Goal: Task Accomplishment & Management: Manage account settings

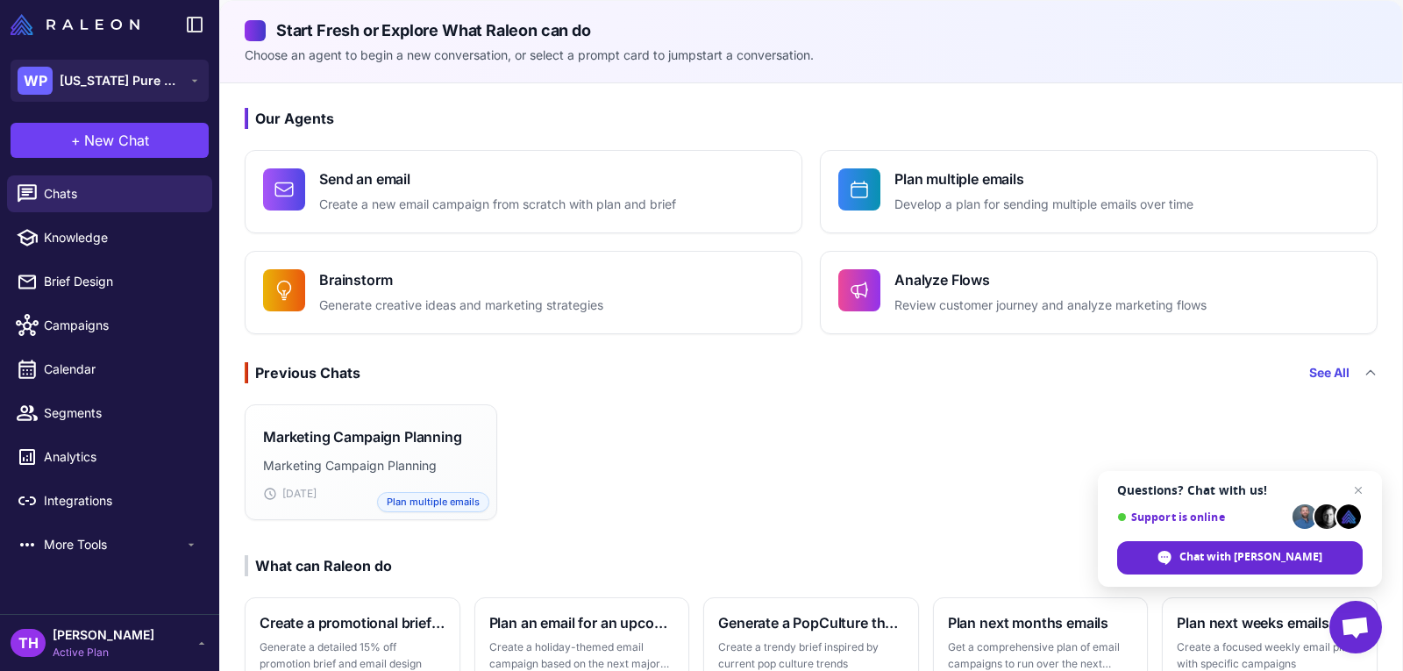
click at [1364, 628] on span "Open chat" at bounding box center [1354, 628] width 29 height 25
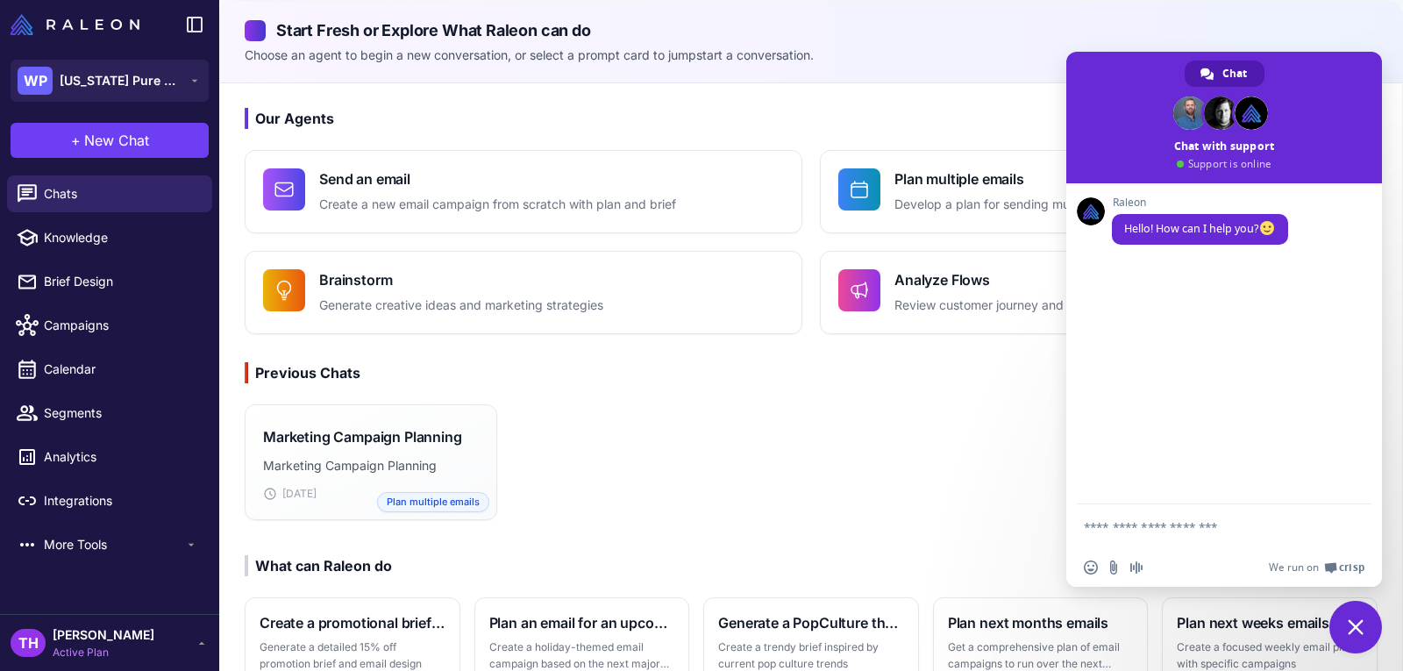
click at [856, 454] on div "Marketing Campaign Planning Marketing Campaign Planning [DATE] Plan multiple em…" at bounding box center [811, 462] width 1182 height 130
click at [1346, 59] on span at bounding box center [1224, 117] width 316 height 131
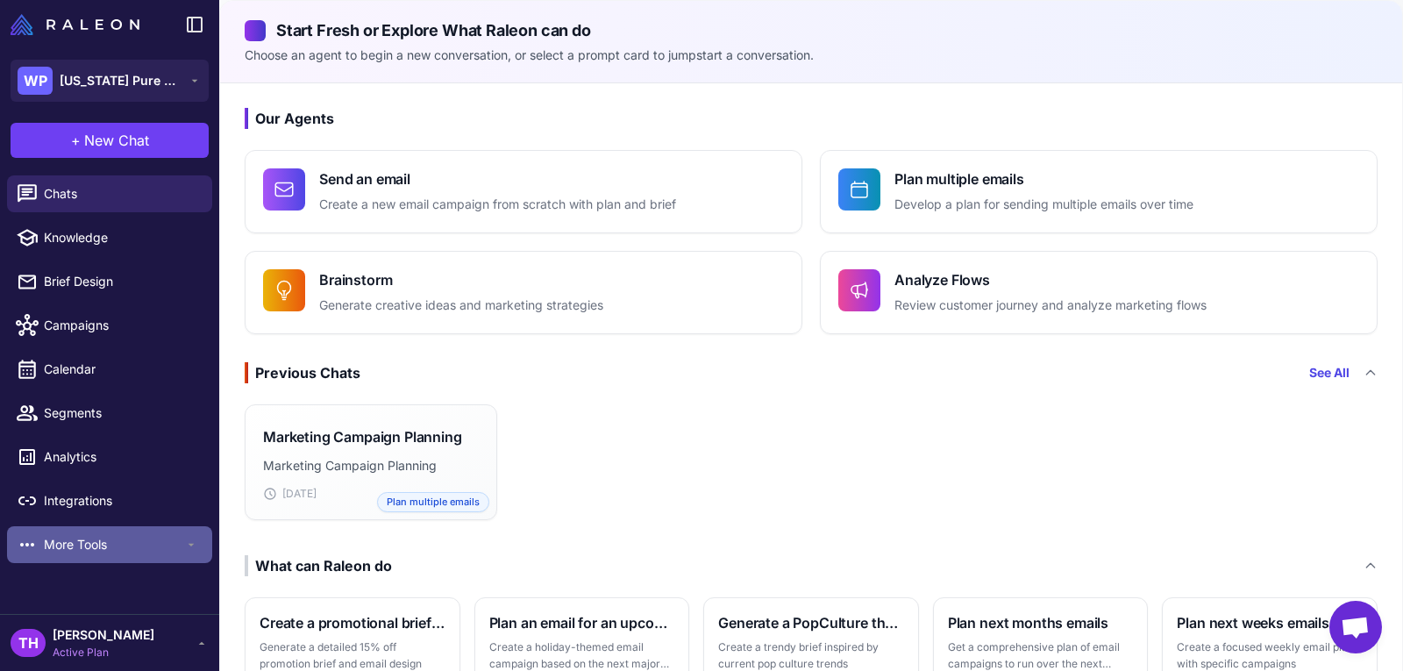
click at [75, 546] on span "More Tools" at bounding box center [114, 544] width 140 height 19
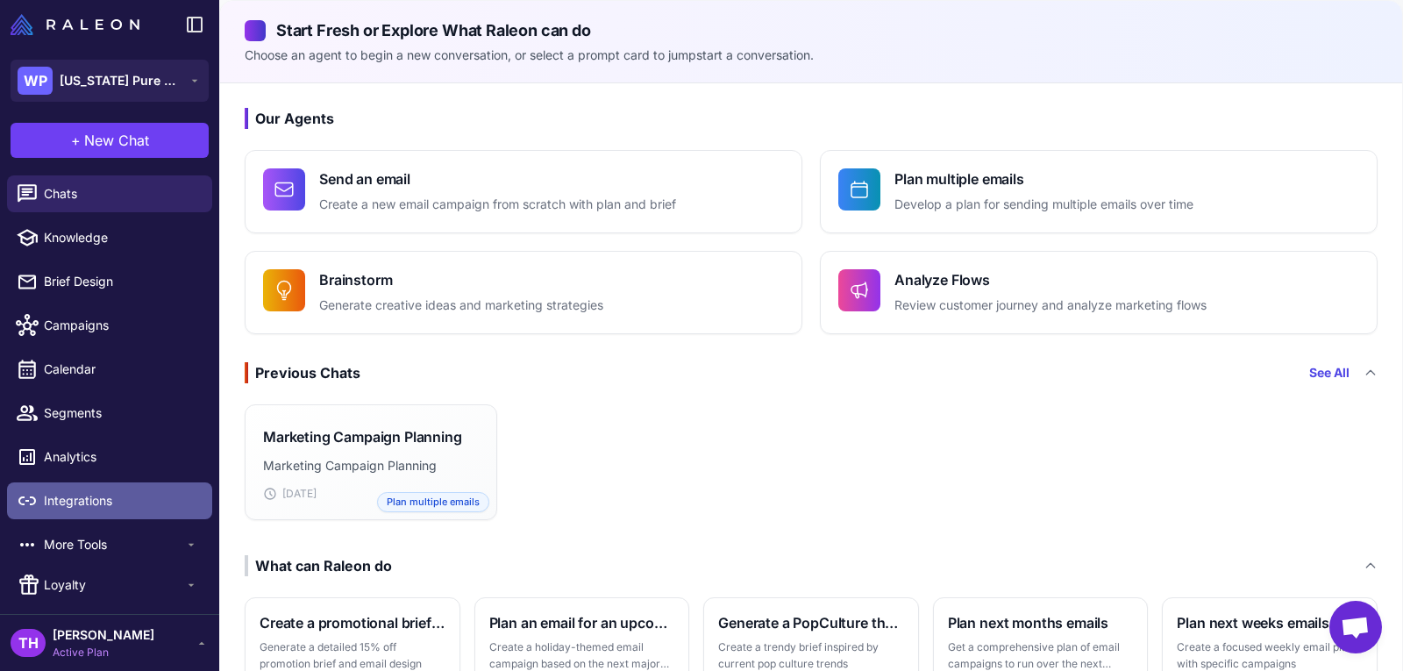
scroll to position [40, 0]
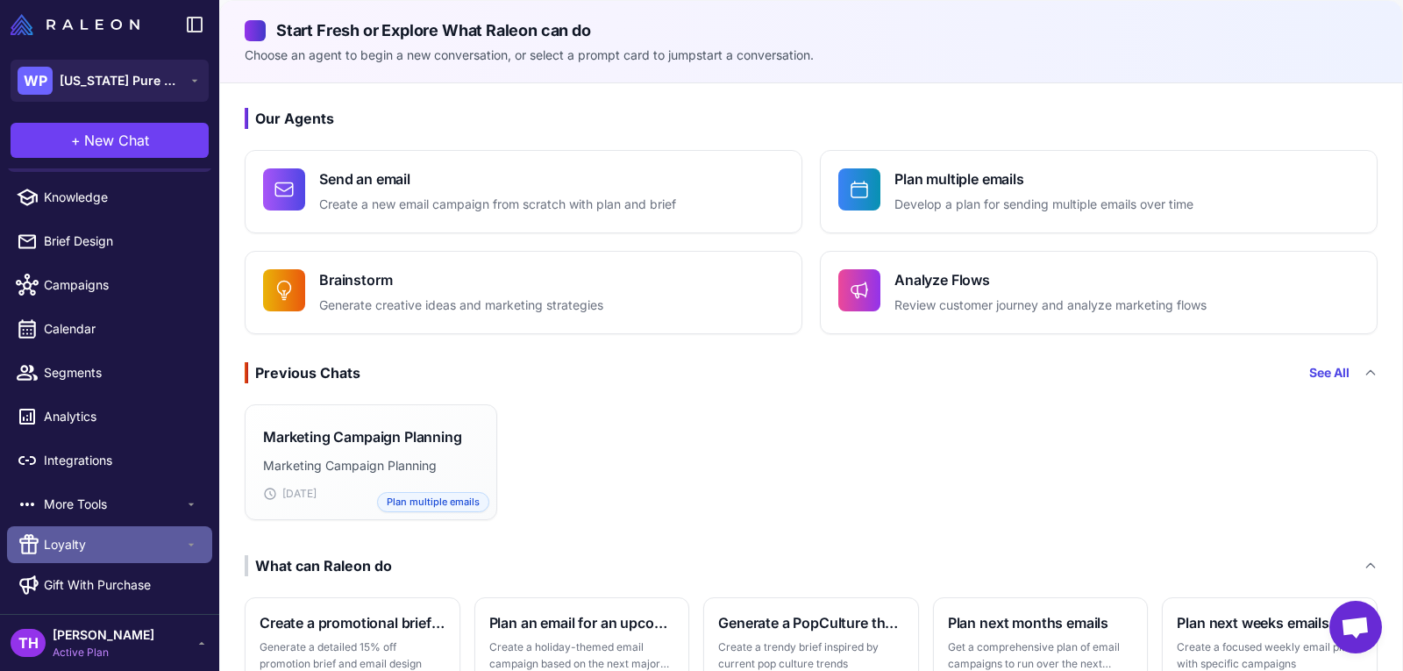
click at [60, 543] on span "Loyalty" at bounding box center [114, 544] width 140 height 19
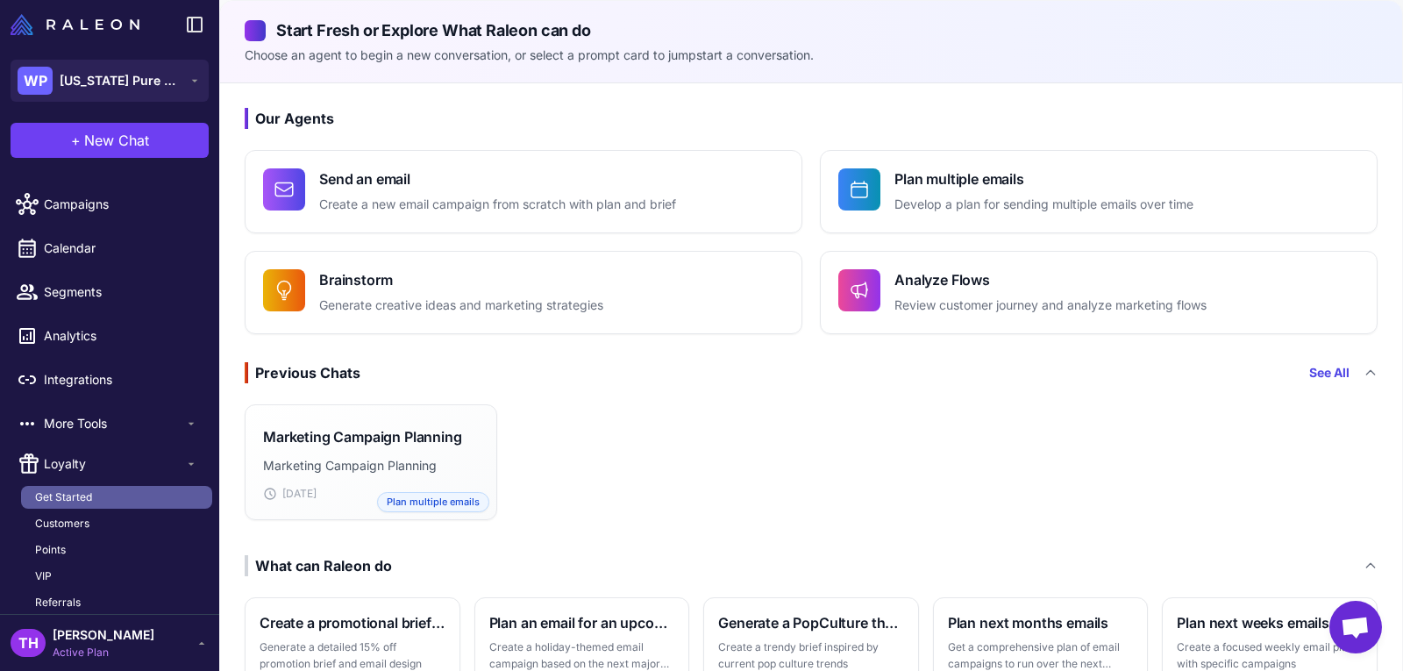
scroll to position [277, 0]
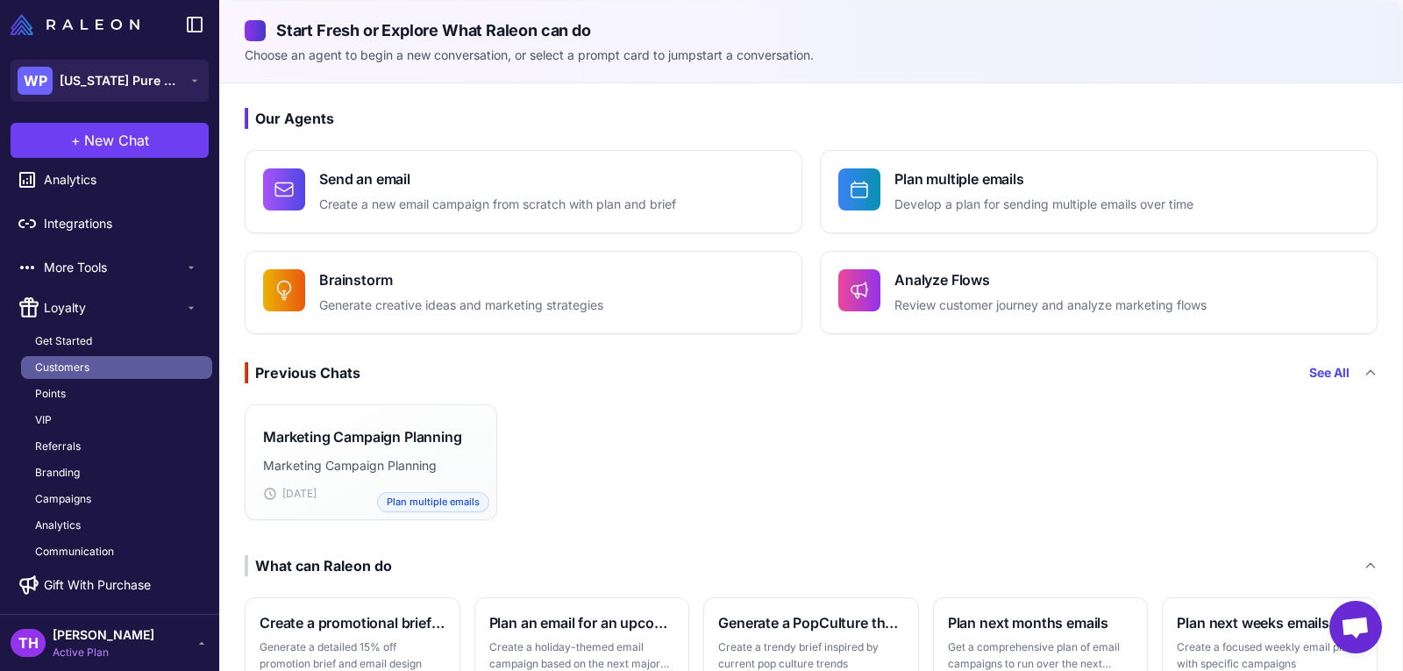
click at [73, 363] on span "Customers" at bounding box center [62, 367] width 54 height 16
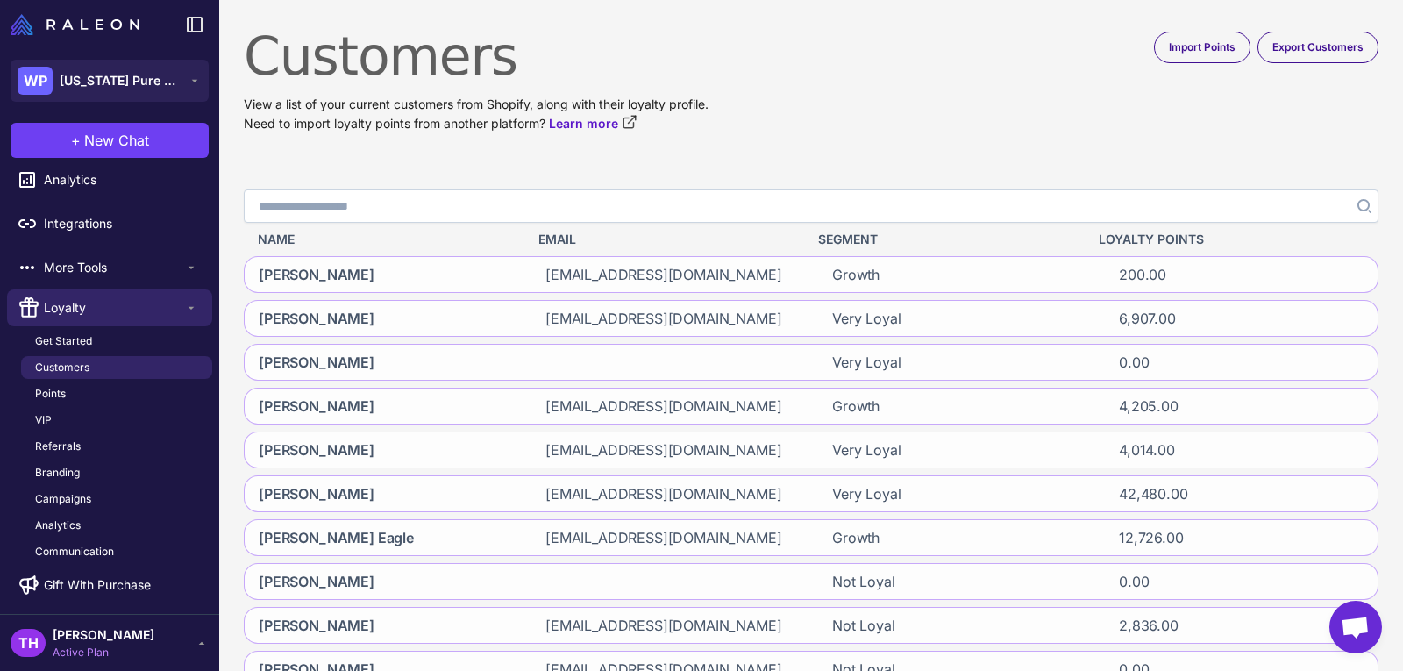
click at [352, 196] on input "Search" at bounding box center [811, 205] width 1134 height 33
type input "*****"
click button "Search" at bounding box center [1362, 205] width 32 height 33
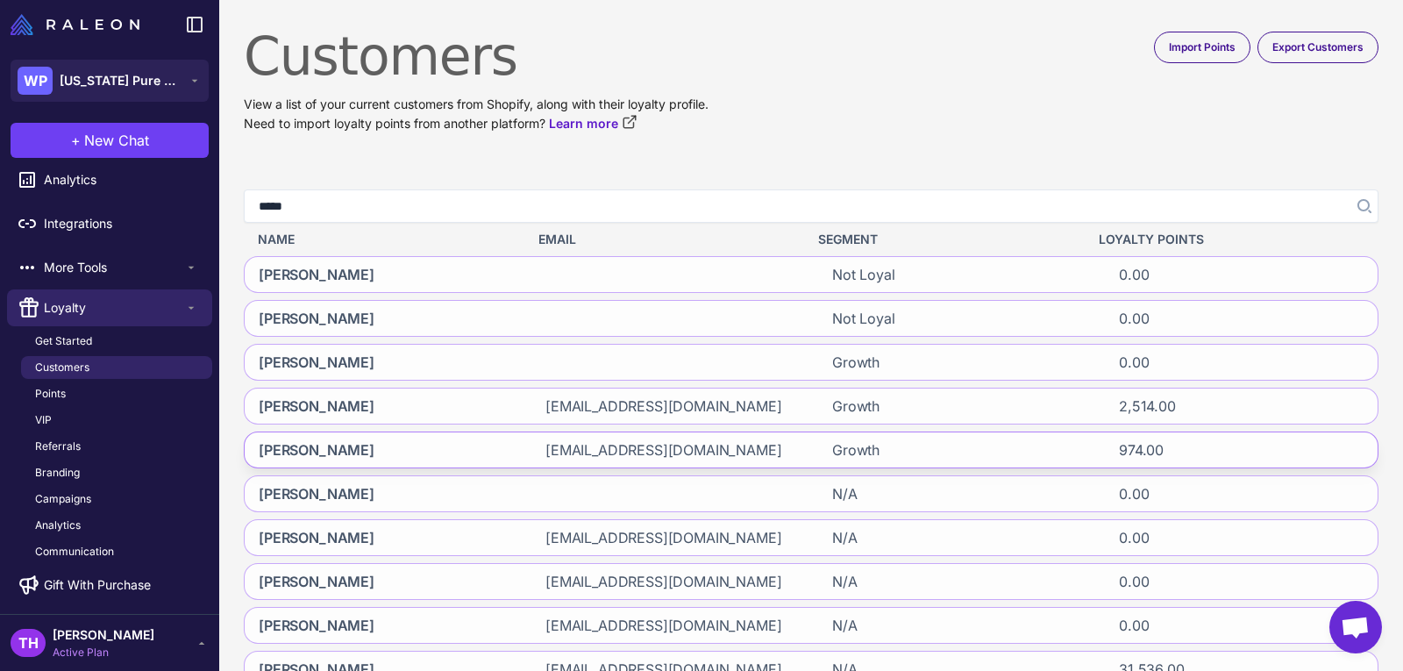
click at [339, 448] on span "Nancy Harold Harold" at bounding box center [317, 449] width 116 height 21
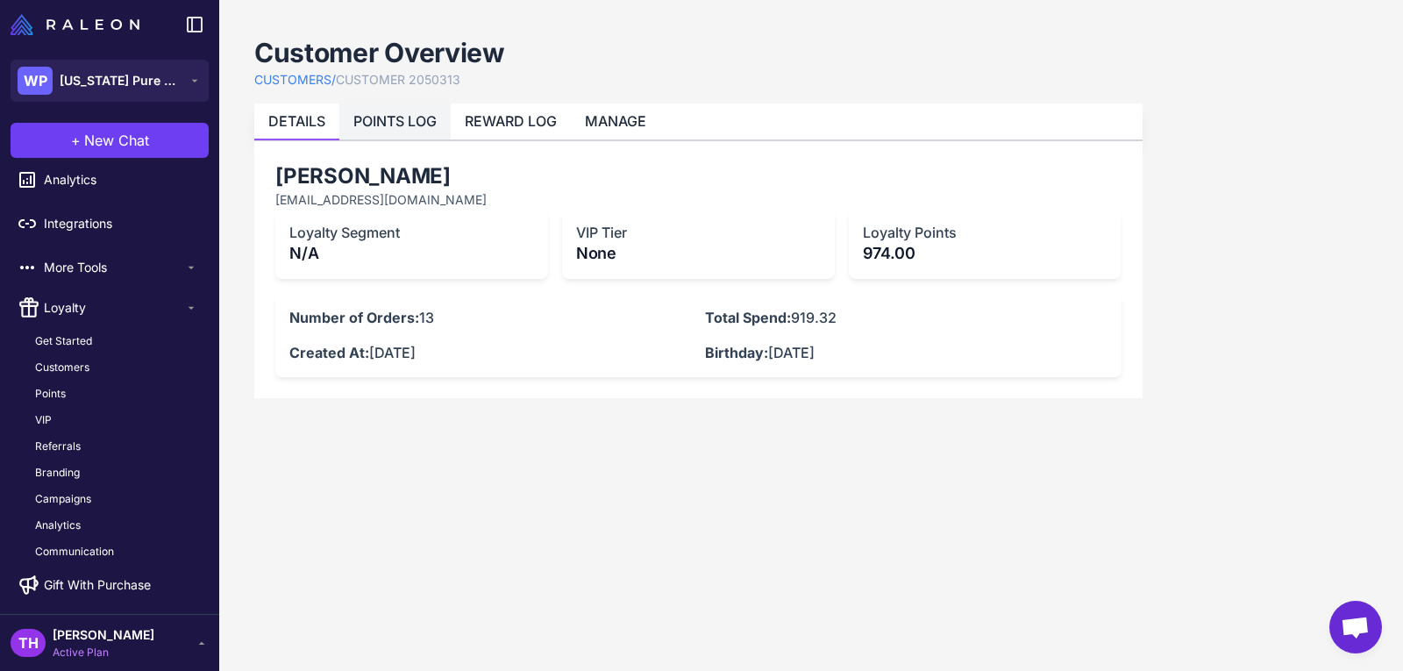
click at [412, 110] on li "POINTS LOG" at bounding box center [394, 121] width 111 height 36
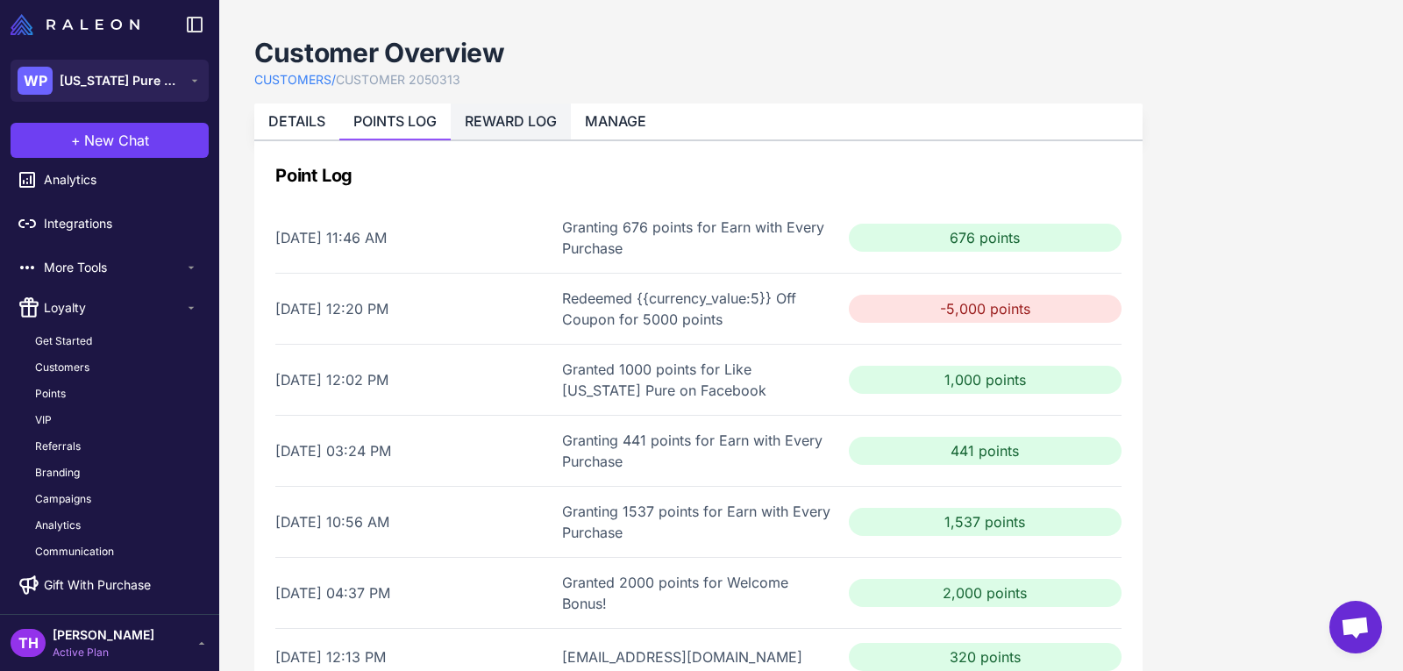
click at [515, 116] on link "REWARD LOG" at bounding box center [511, 121] width 92 height 18
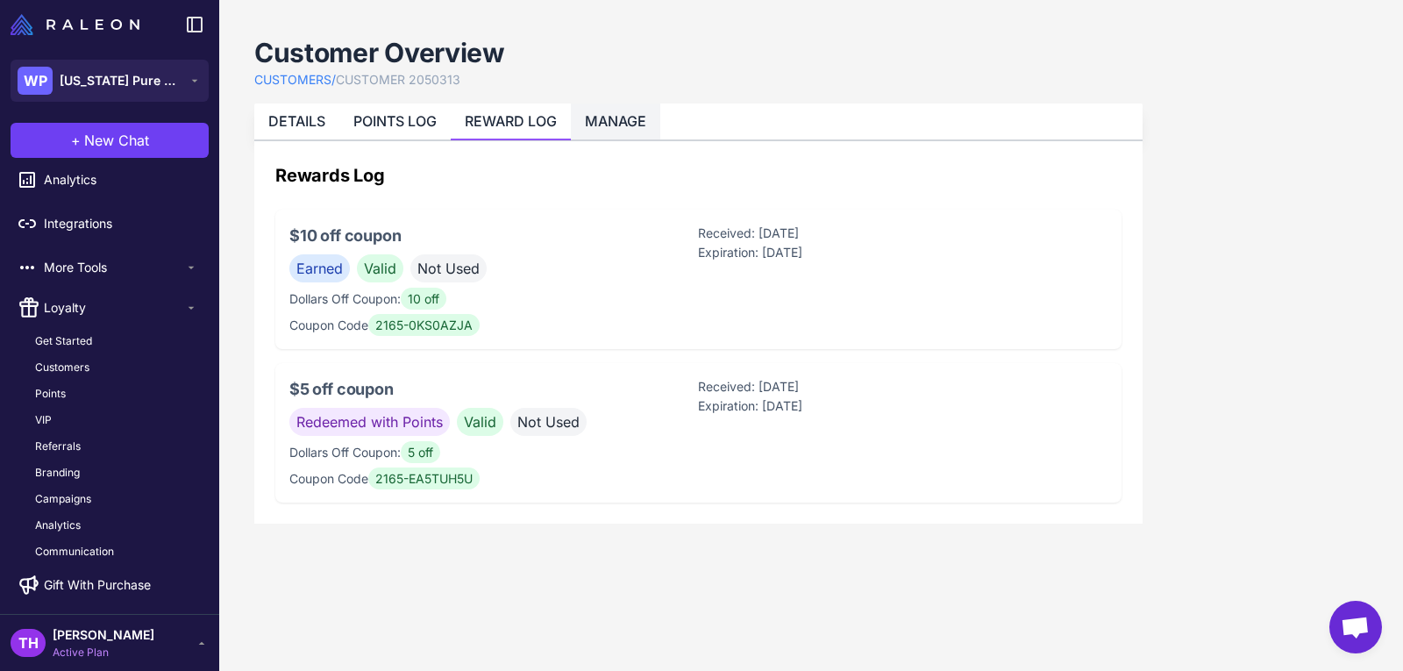
click at [614, 112] on link "MANAGE" at bounding box center [615, 121] width 61 height 18
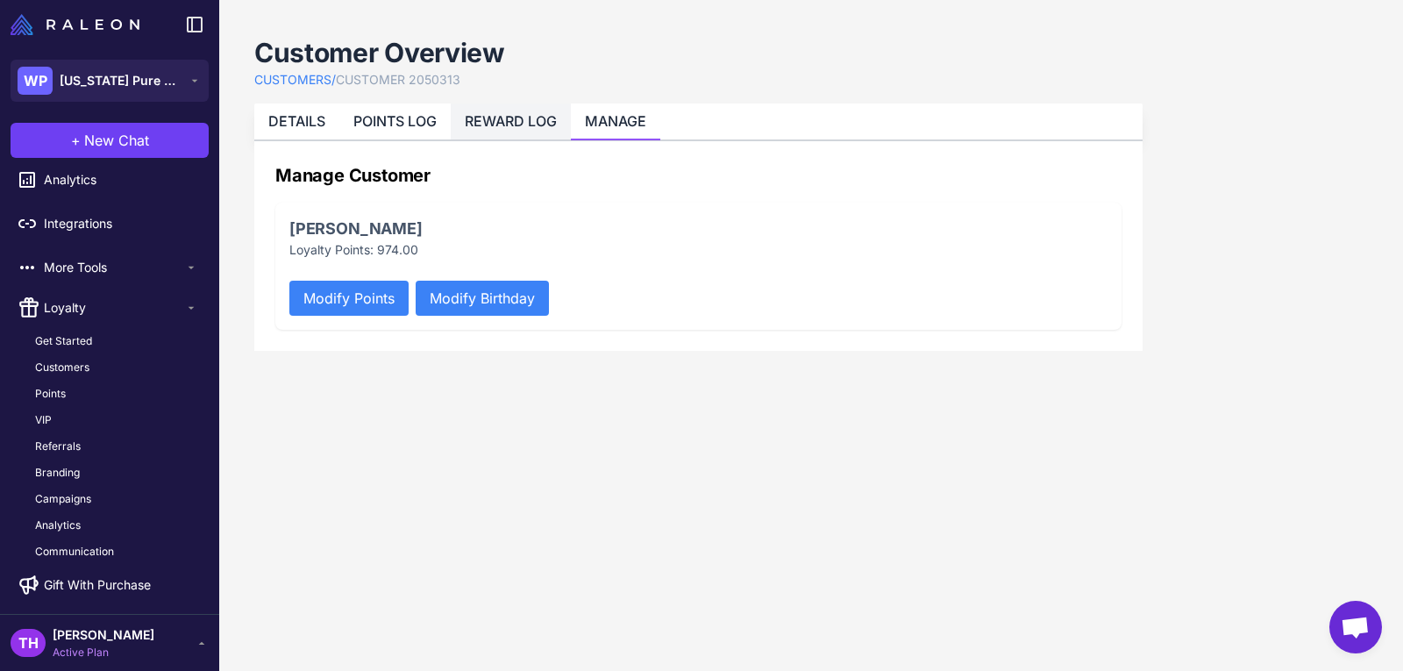
click at [481, 119] on link "REWARD LOG" at bounding box center [511, 121] width 92 height 18
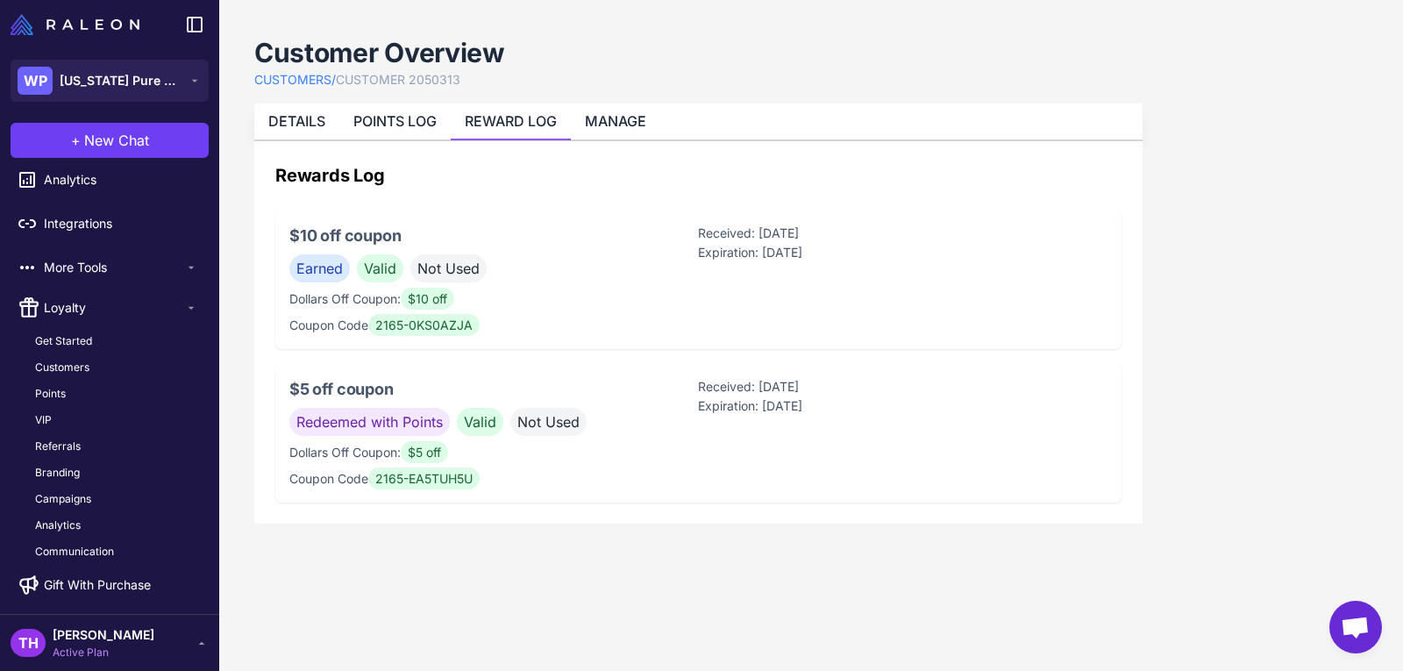
click at [387, 233] on h3 "$10 off coupon" at bounding box center [493, 236] width 408 height 24
click at [763, 248] on p "Expiration: 10/30/2025" at bounding box center [902, 252] width 408 height 19
click at [761, 394] on p "Received: 8/30/2025" at bounding box center [902, 386] width 408 height 19
click at [304, 117] on link "DETAILS" at bounding box center [296, 121] width 57 height 18
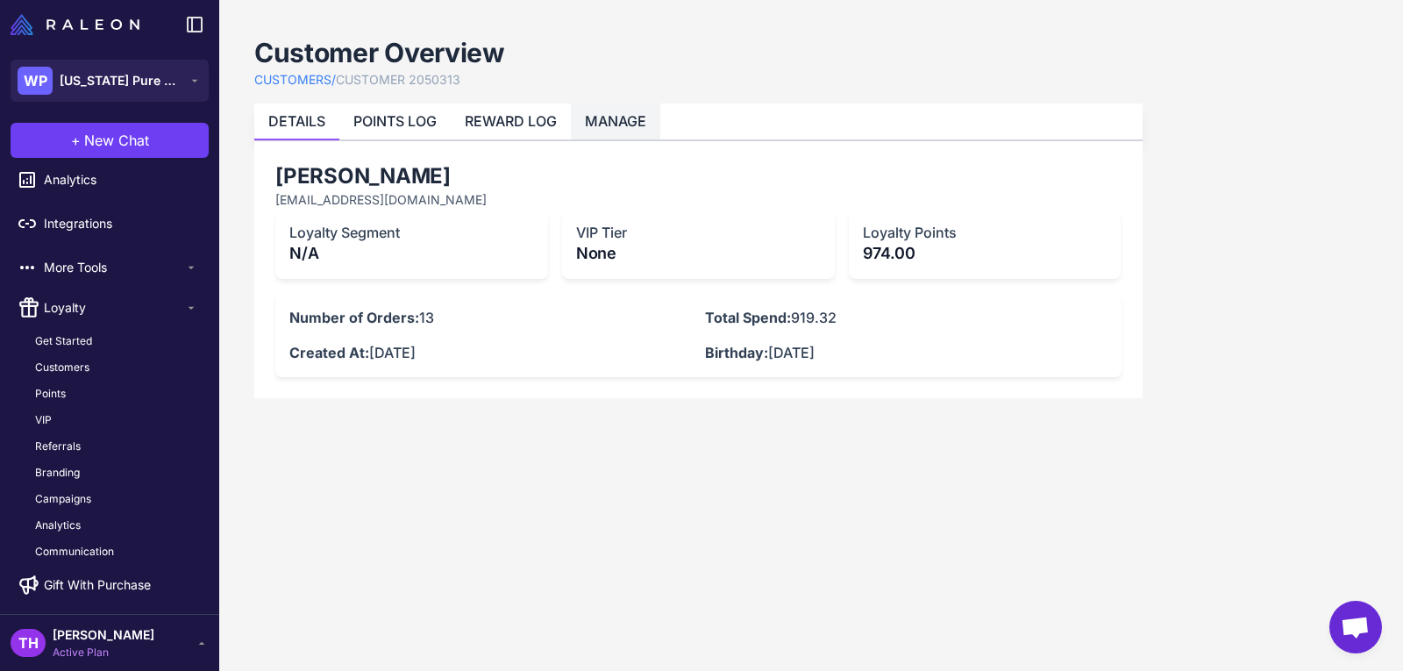
click at [600, 108] on li "MANAGE" at bounding box center [615, 121] width 89 height 36
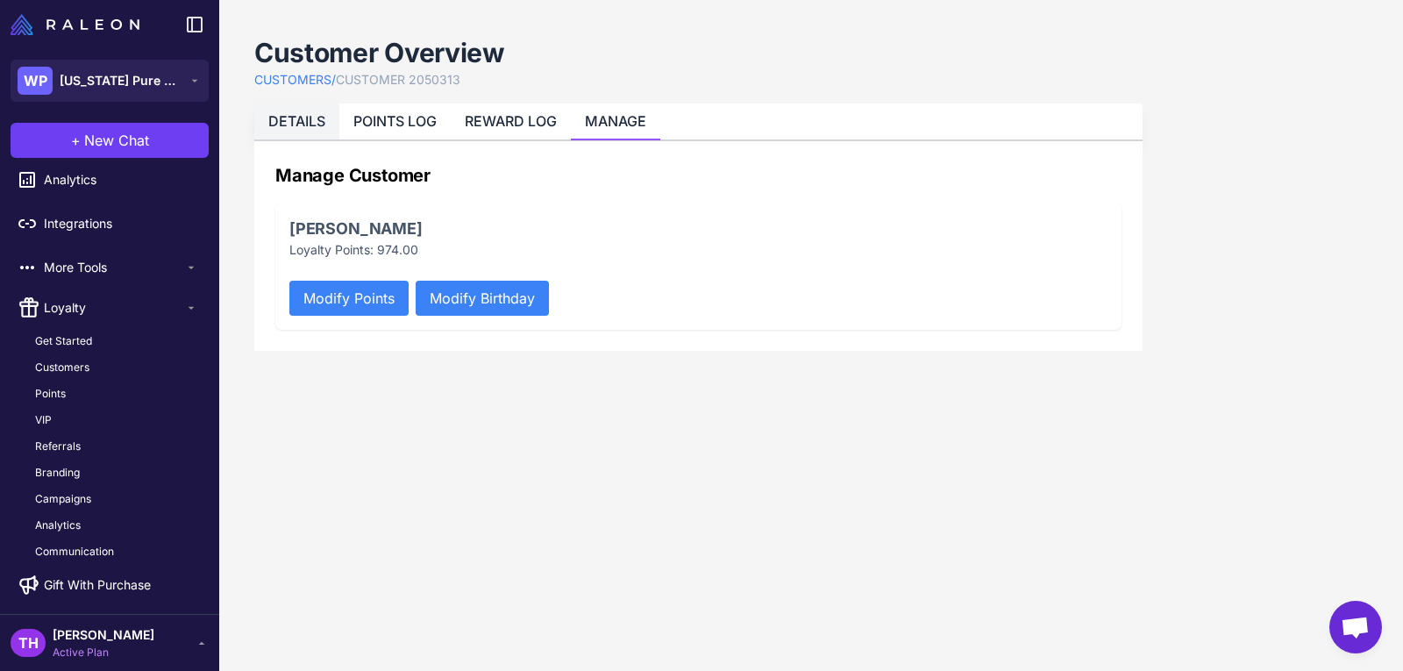
click at [300, 118] on link "DETAILS" at bounding box center [296, 121] width 57 height 18
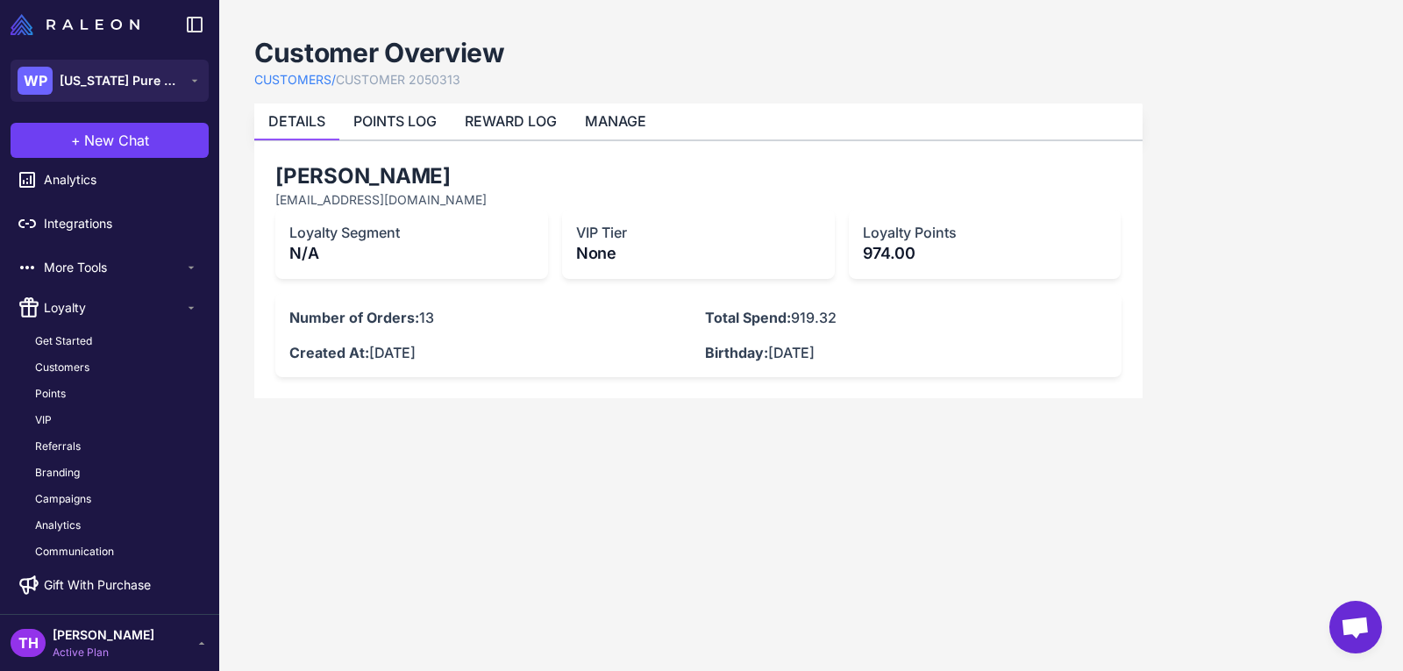
click at [1367, 624] on span "Open chat" at bounding box center [1354, 628] width 29 height 25
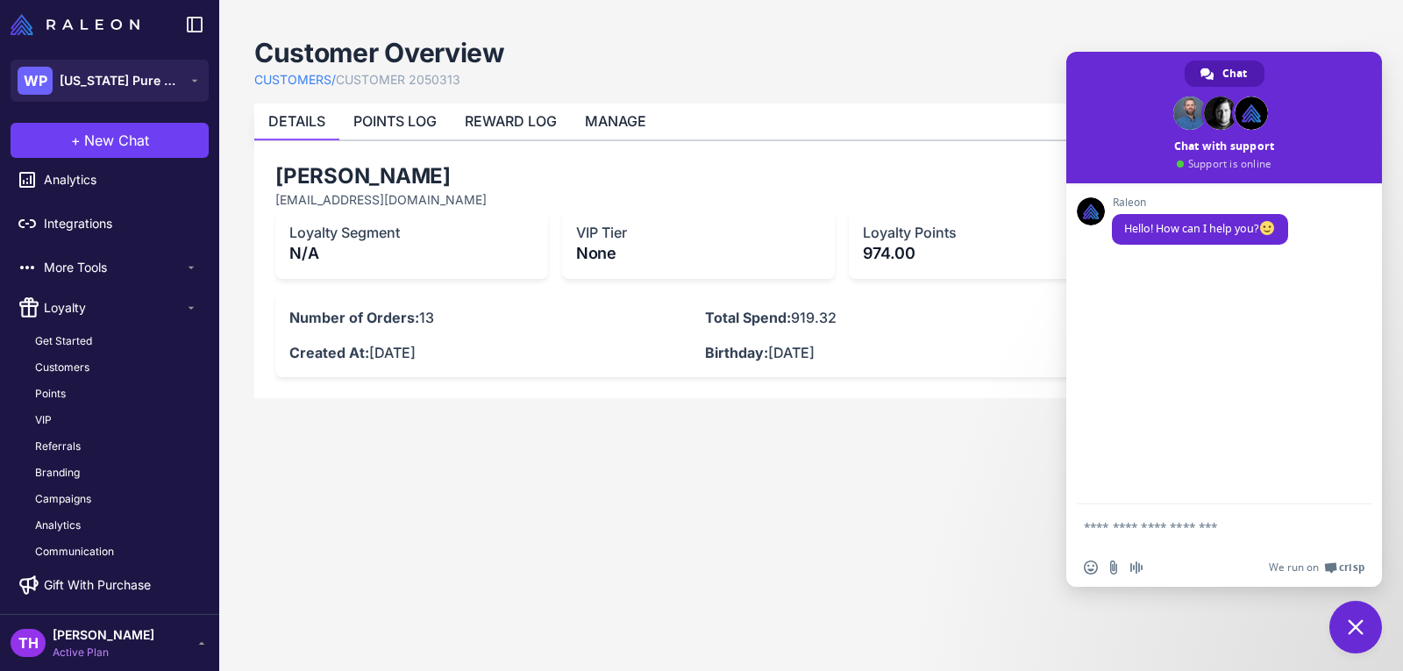
click at [1172, 528] on textarea "Compose your message..." at bounding box center [1205, 526] width 245 height 44
click at [1097, 515] on textarea "**********" at bounding box center [1205, 509] width 245 height 75
click at [1302, 517] on textarea "**********" at bounding box center [1205, 509] width 245 height 75
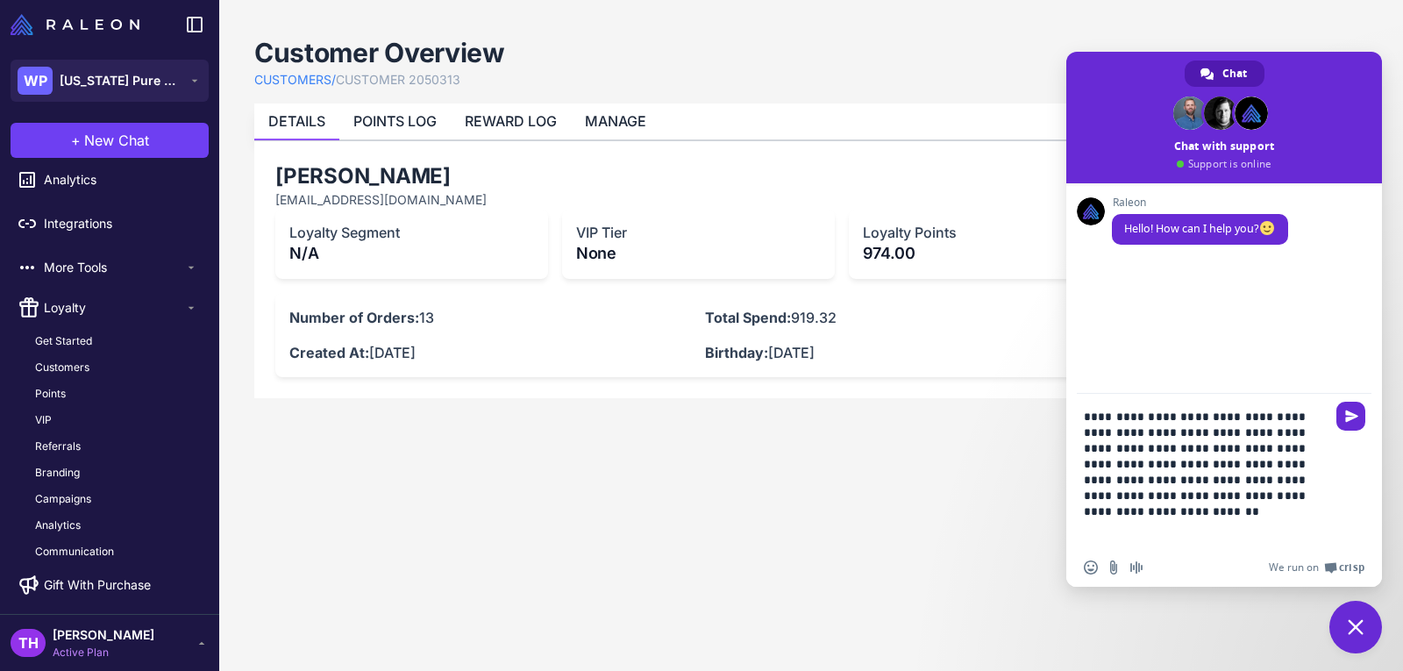
type textarea "**********"
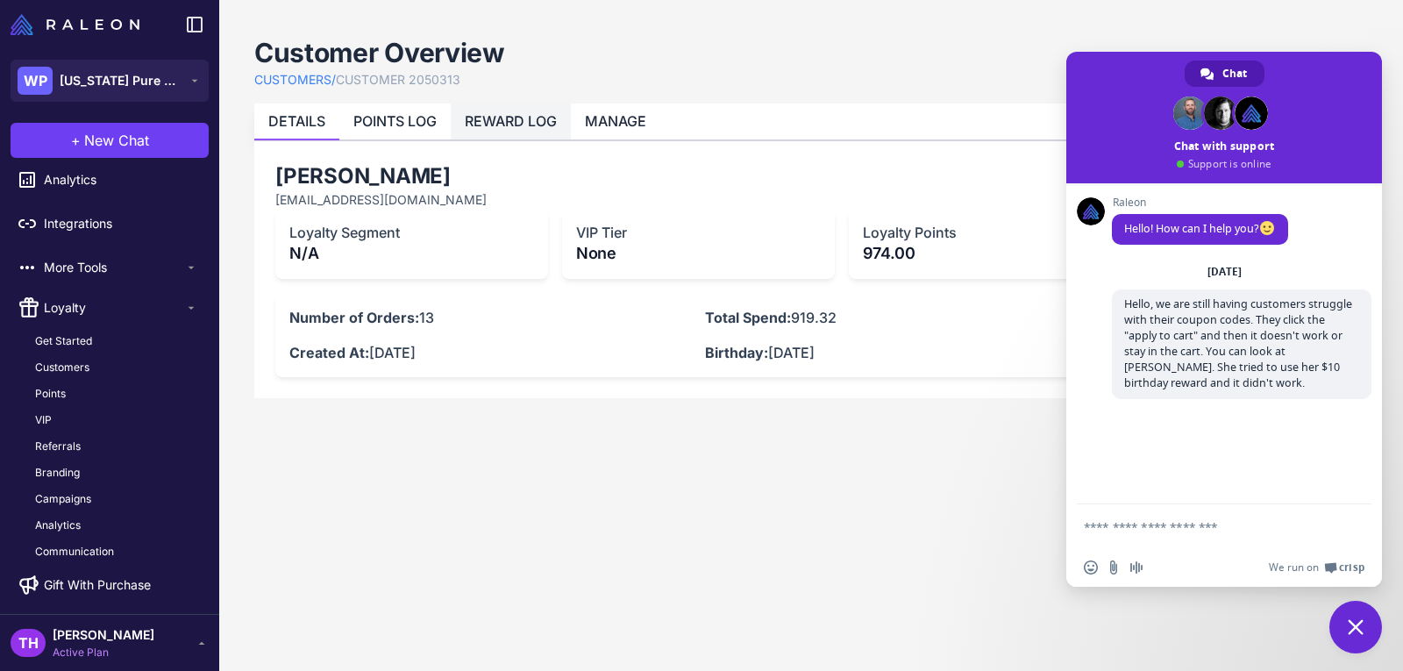
click at [524, 118] on link "REWARD LOG" at bounding box center [511, 121] width 92 height 18
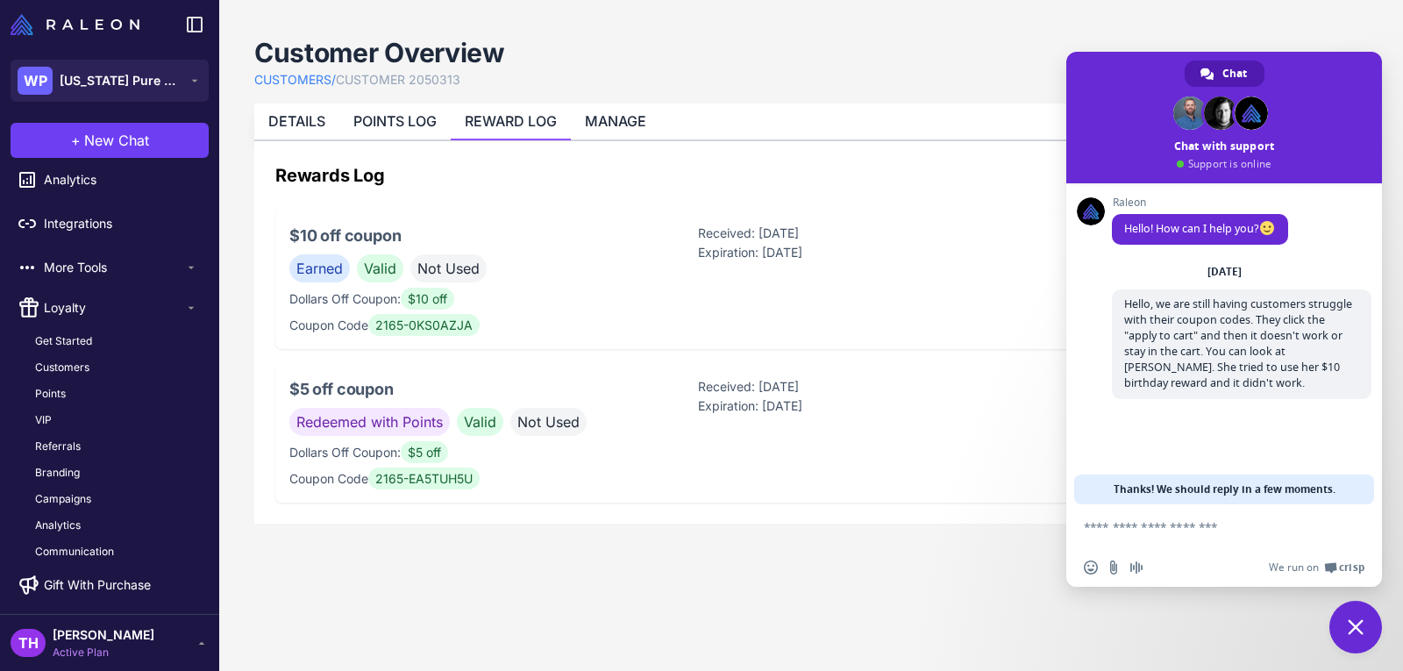
click at [1148, 78] on span at bounding box center [1224, 117] width 316 height 131
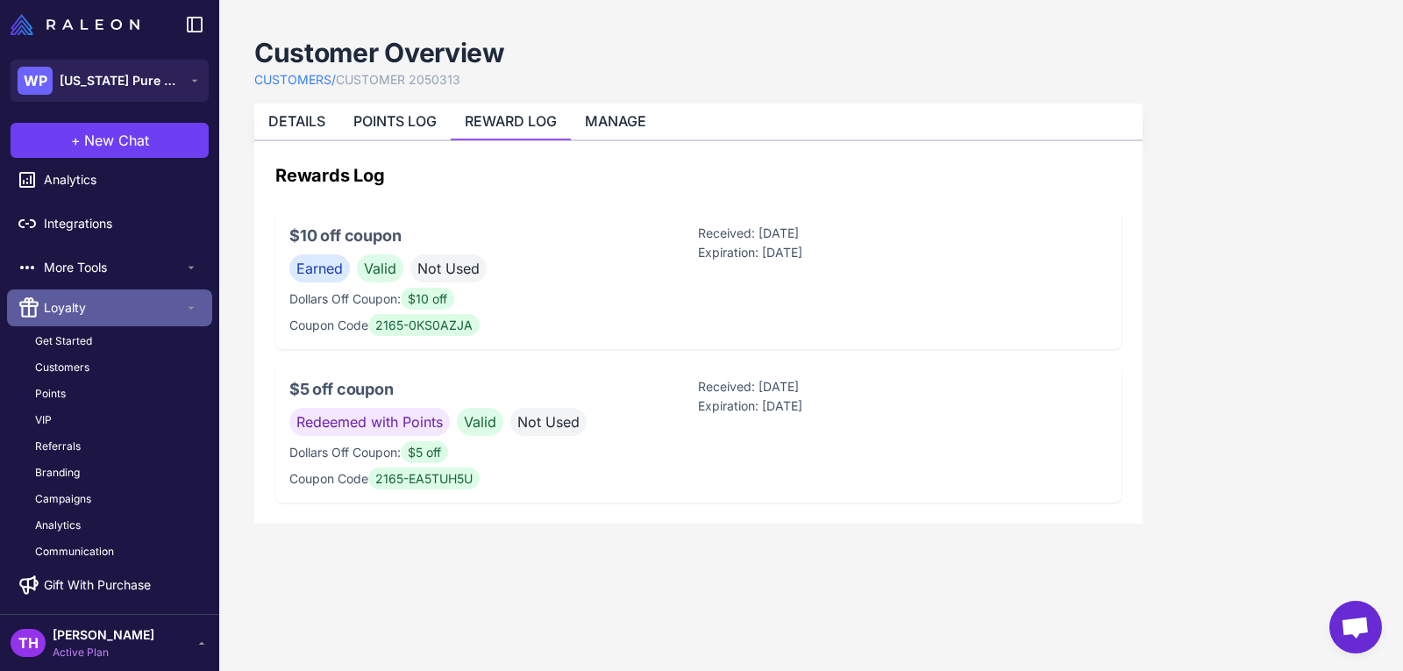
click at [82, 315] on span "Loyalty" at bounding box center [114, 307] width 140 height 19
